Goal: Find specific page/section: Find specific page/section

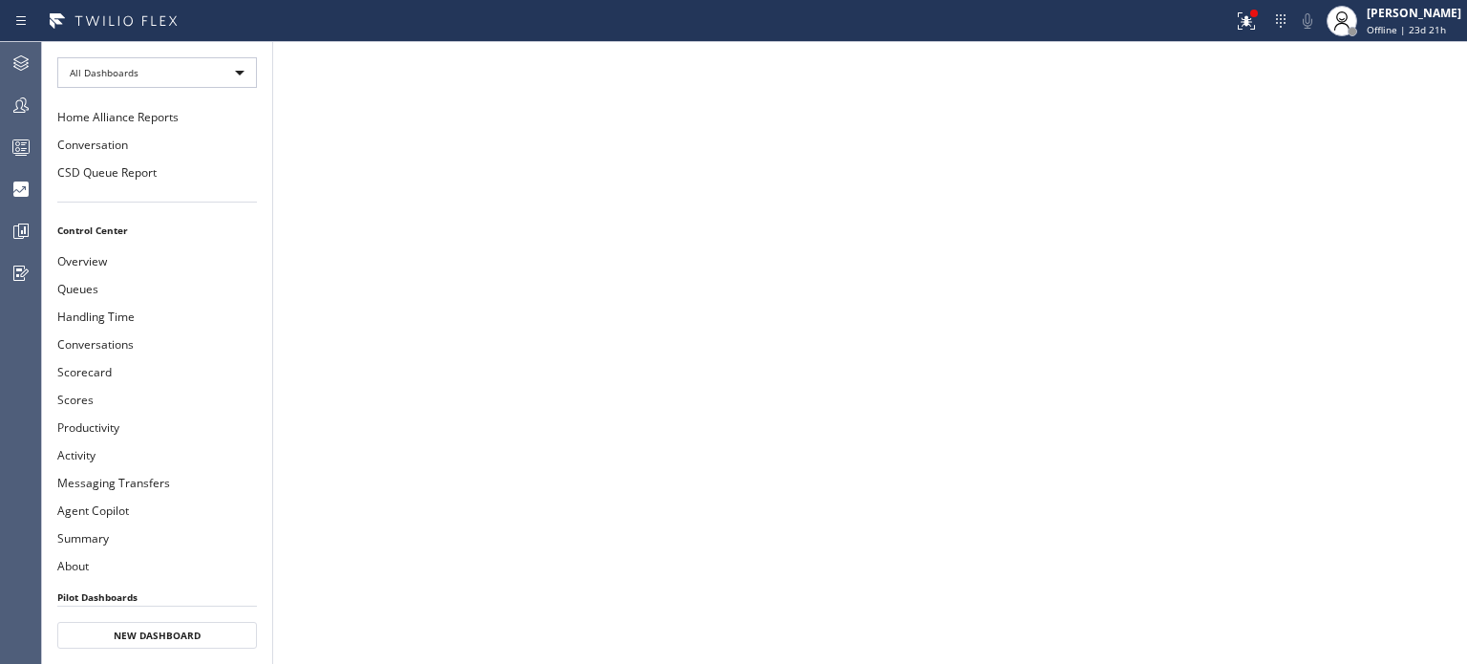
scroll to position [374, 0]
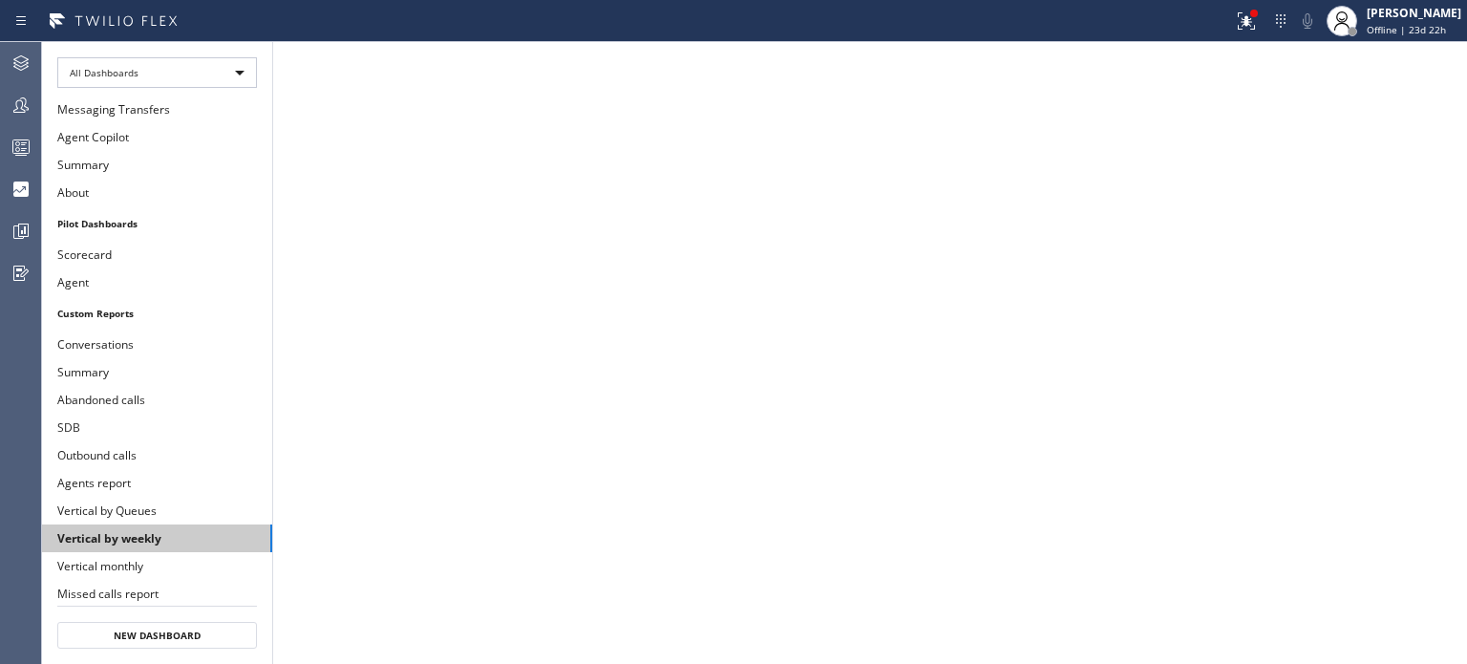
click at [168, 525] on button "Vertical by weekly" at bounding box center [157, 539] width 230 height 28
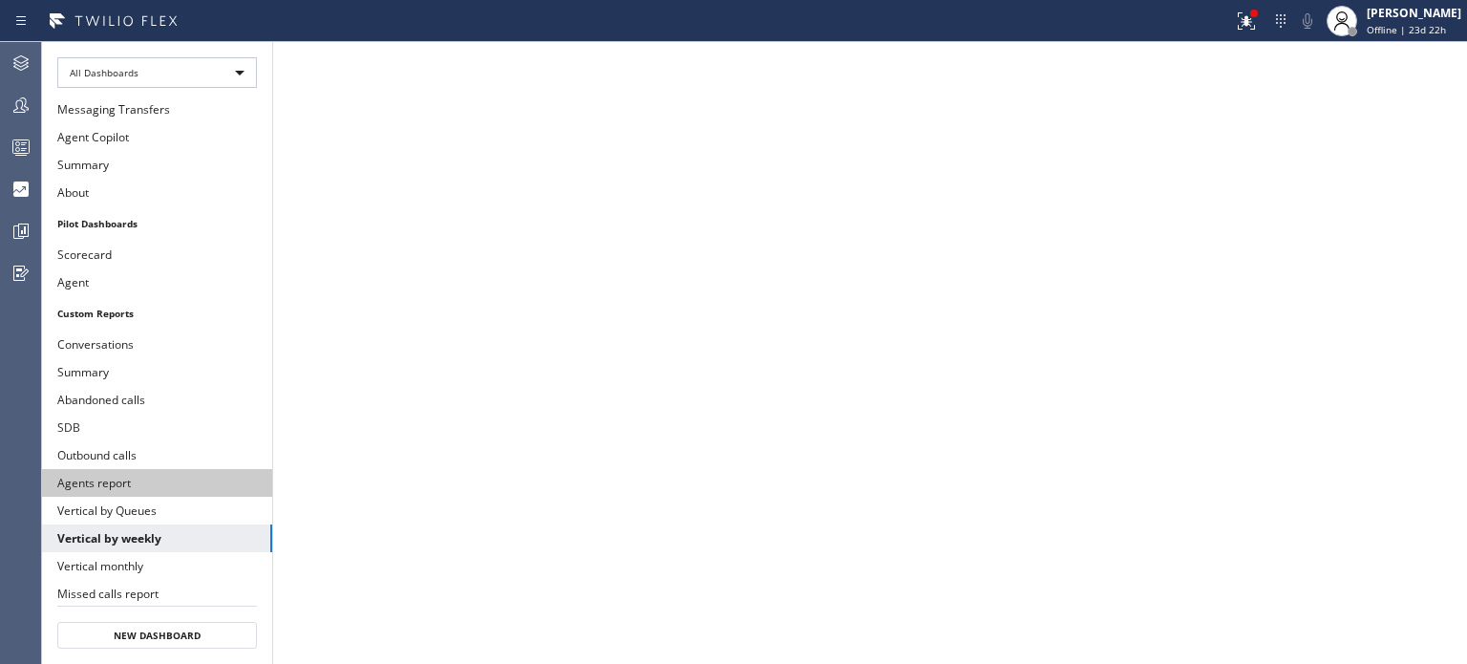
click at [115, 469] on button "Agents report" at bounding box center [157, 483] width 230 height 28
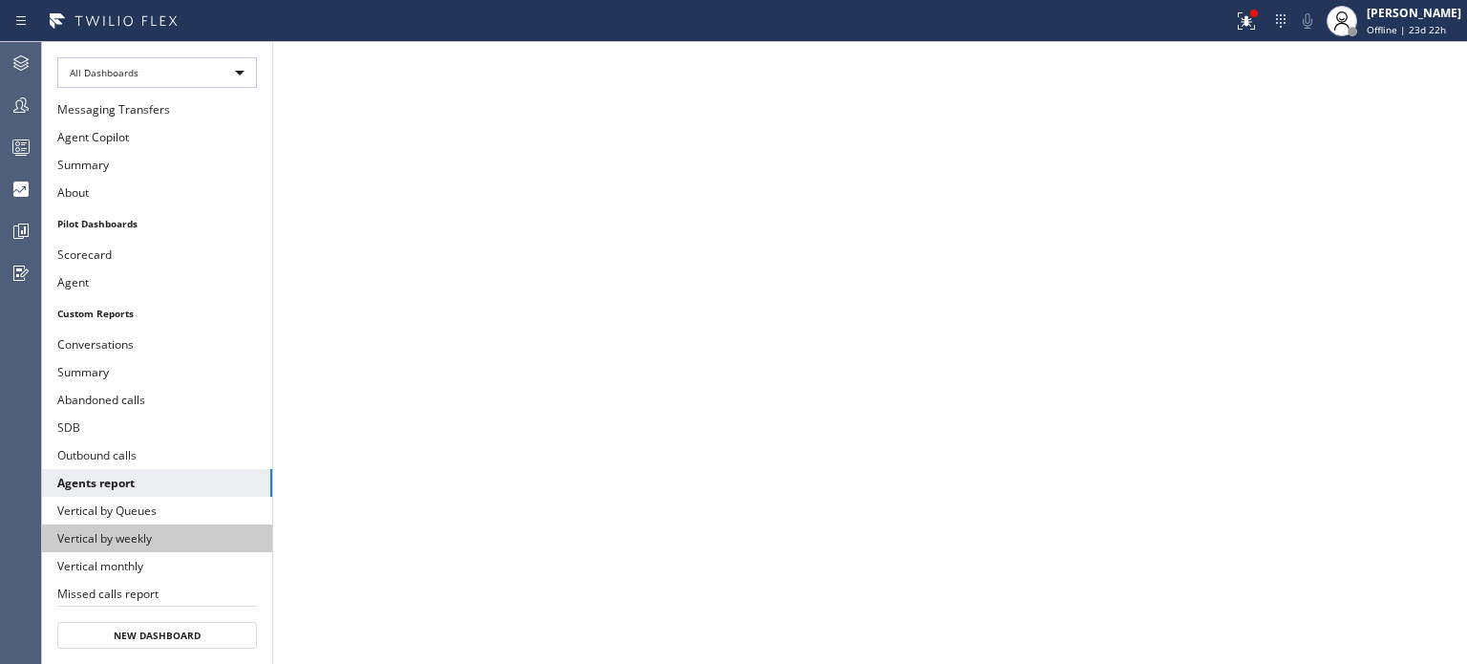
click at [111, 525] on button "Vertical by weekly" at bounding box center [157, 539] width 230 height 28
click at [131, 525] on button "Vertical by weekly" at bounding box center [157, 539] width 230 height 28
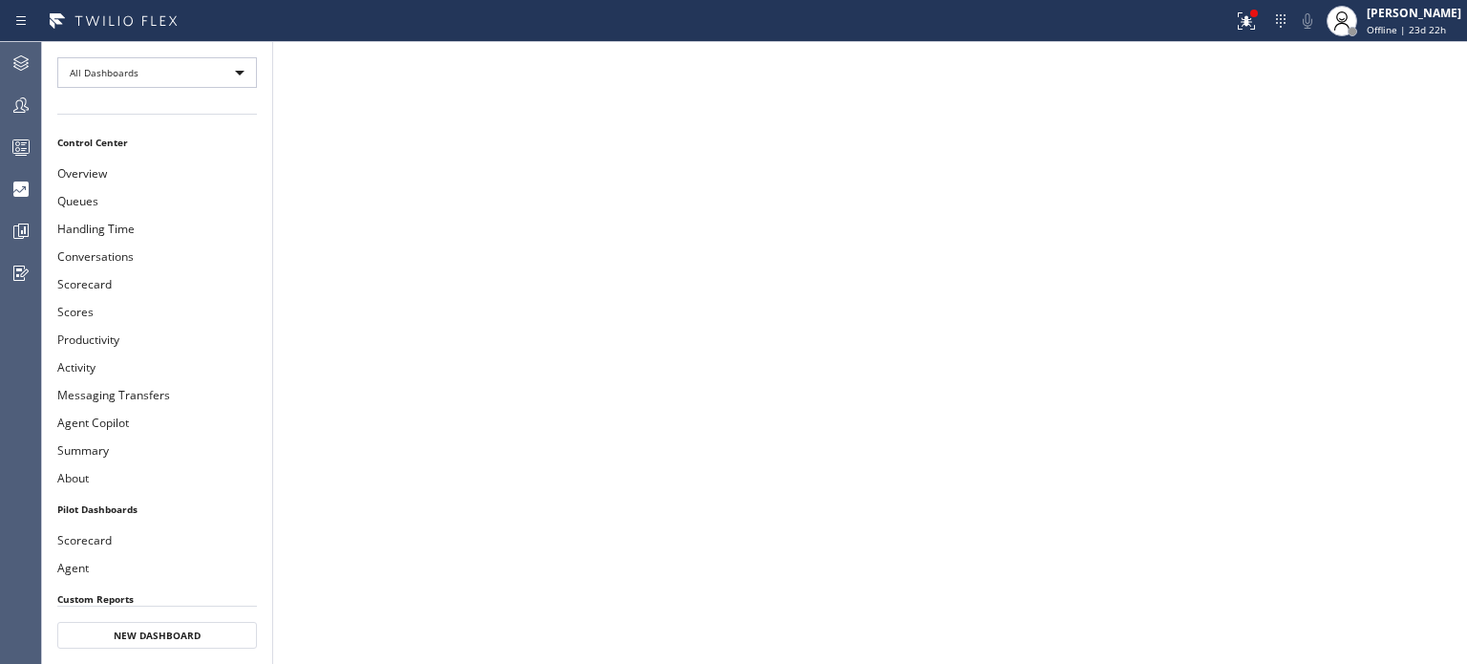
scroll to position [374, 0]
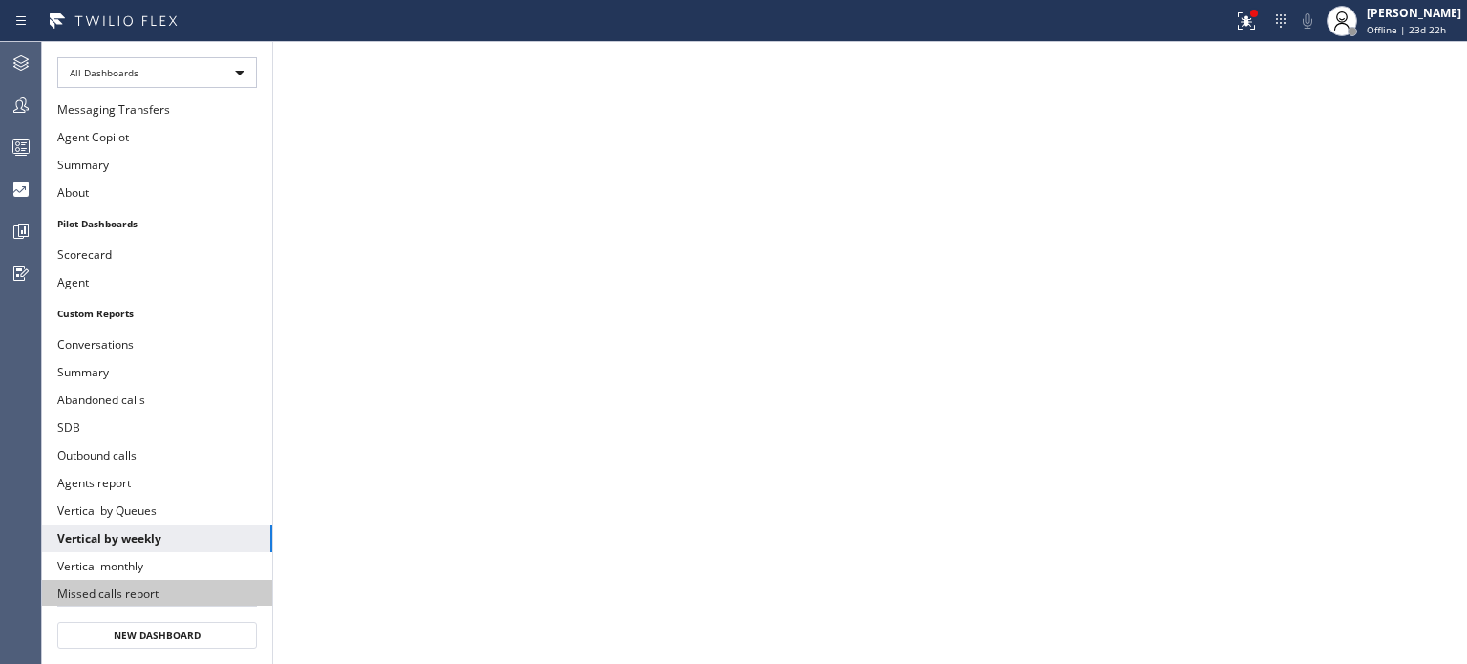
click at [84, 580] on button "Missed calls report" at bounding box center [157, 594] width 230 height 28
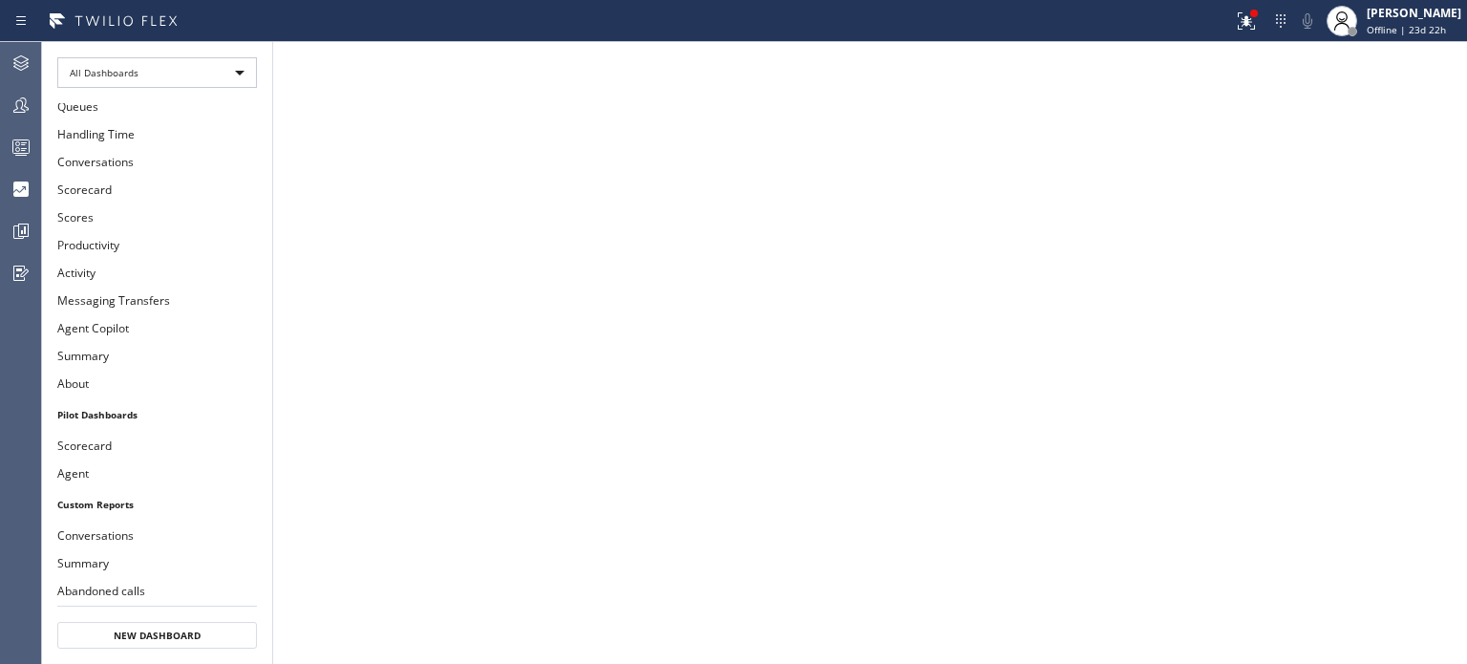
scroll to position [374, 0]
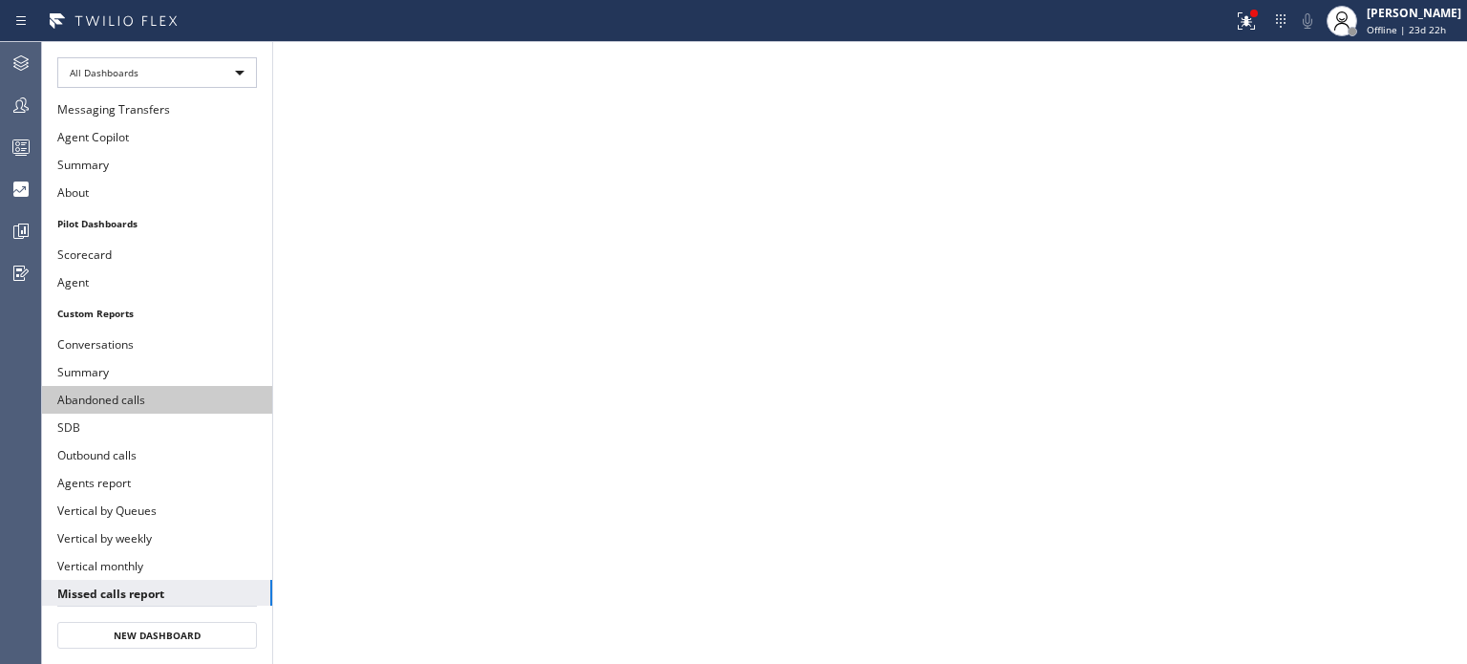
click at [132, 386] on button "Abandoned calls" at bounding box center [157, 400] width 230 height 28
